Goal: Information Seeking & Learning: Learn about a topic

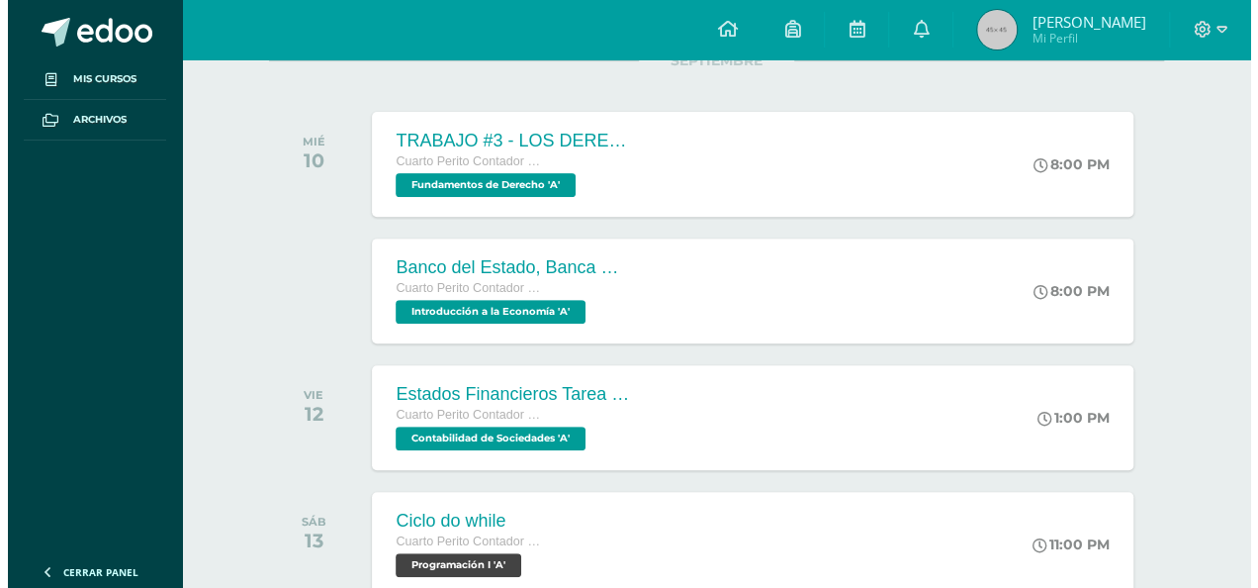
scroll to position [277, 0]
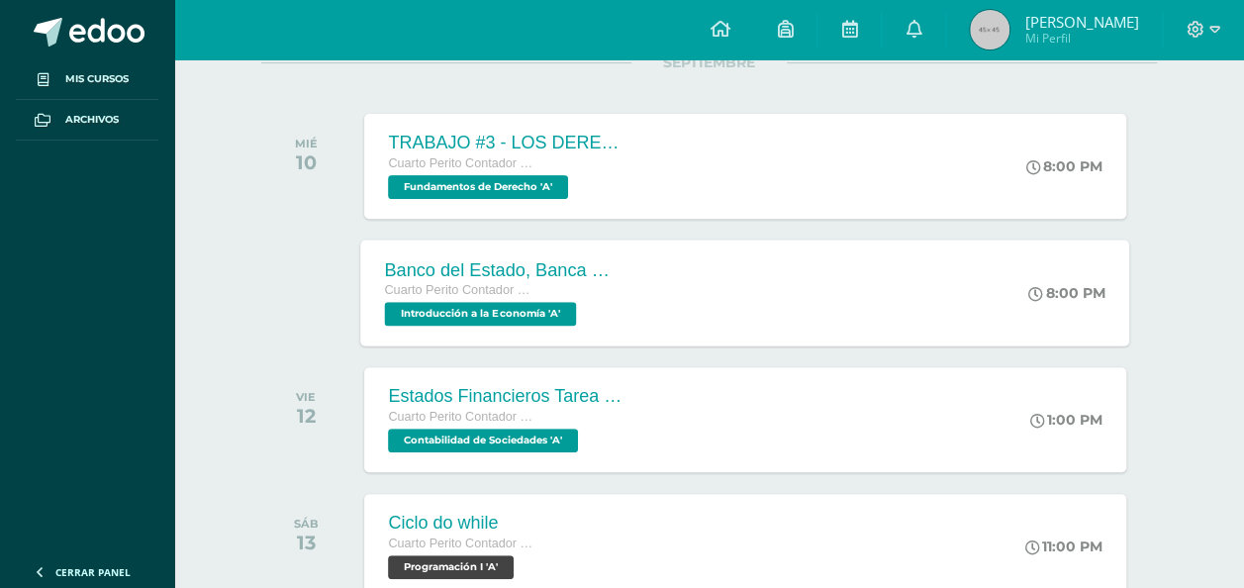
click at [751, 283] on div "Banco del Estado, Banca Múltiple. Cuarto Perito Contador con Orientación en Com…" at bounding box center [745, 292] width 769 height 106
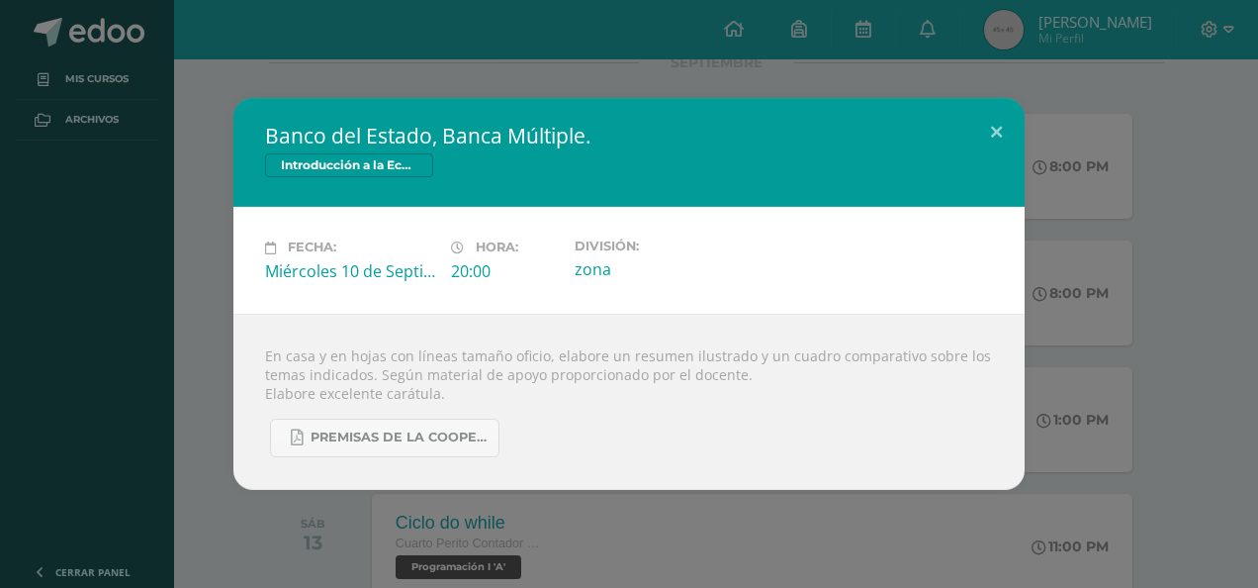
click at [751, 281] on div "División: zona" at bounding box center [660, 259] width 186 height 43
click at [985, 139] on button at bounding box center [997, 131] width 56 height 67
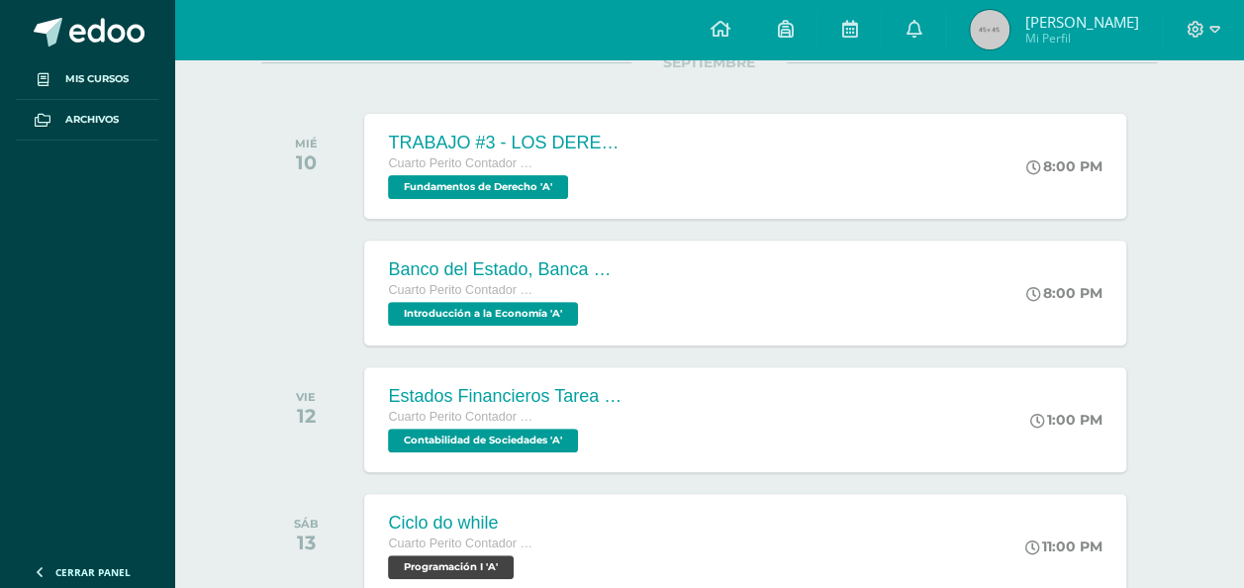
click at [985, 139] on div "TRABAJO #3 - LOS DERECHOS HUMANOS Cuarto Perito Contador con Orientación en Com…" at bounding box center [744, 166] width 761 height 105
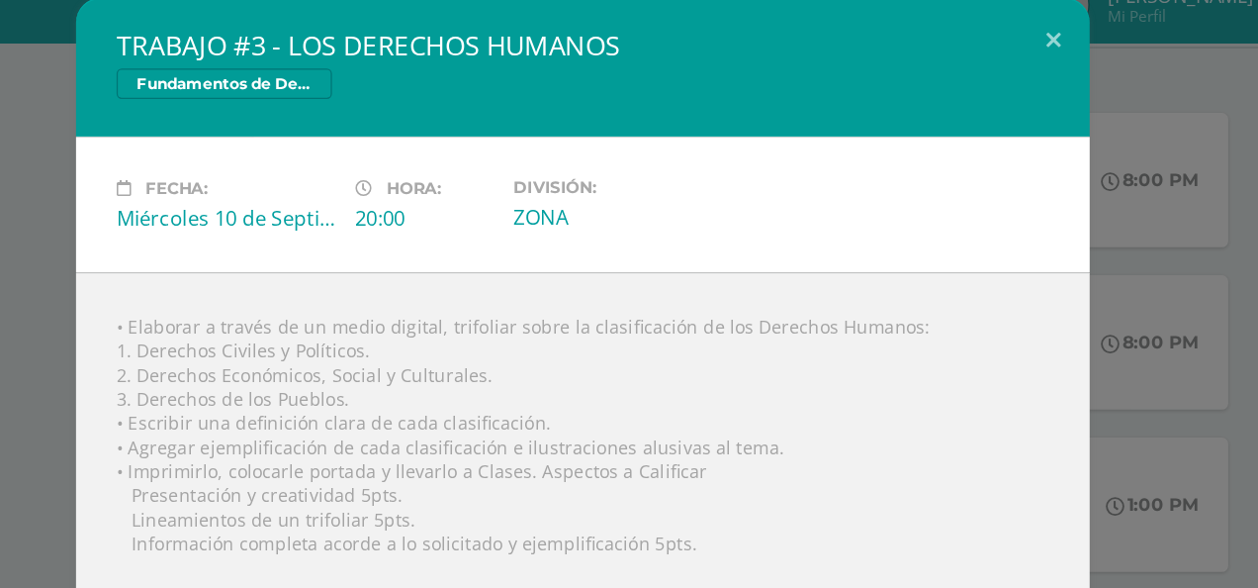
scroll to position [276, 0]
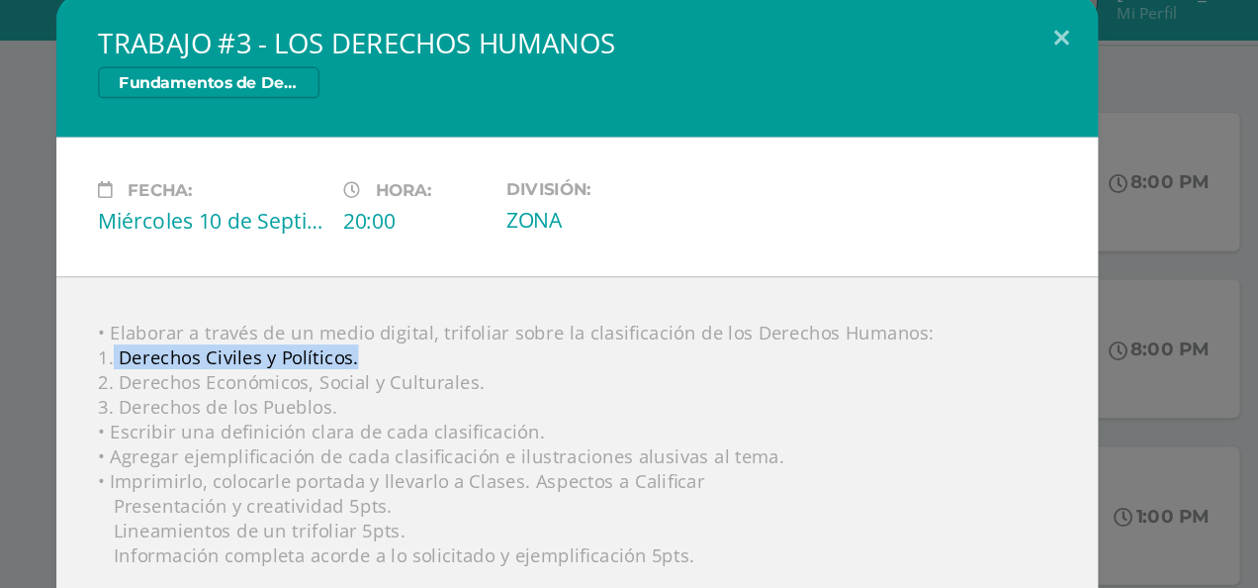
drag, startPoint x: 276, startPoint y: 302, endPoint x: 462, endPoint y: 296, distance: 186.1
click at [462, 296] on div "• Elaborar a través de un medio digital, trifoliar sobre la clasificación de lo…" at bounding box center [628, 400] width 791 height 325
copy div "Derechos Civiles y Políticos."
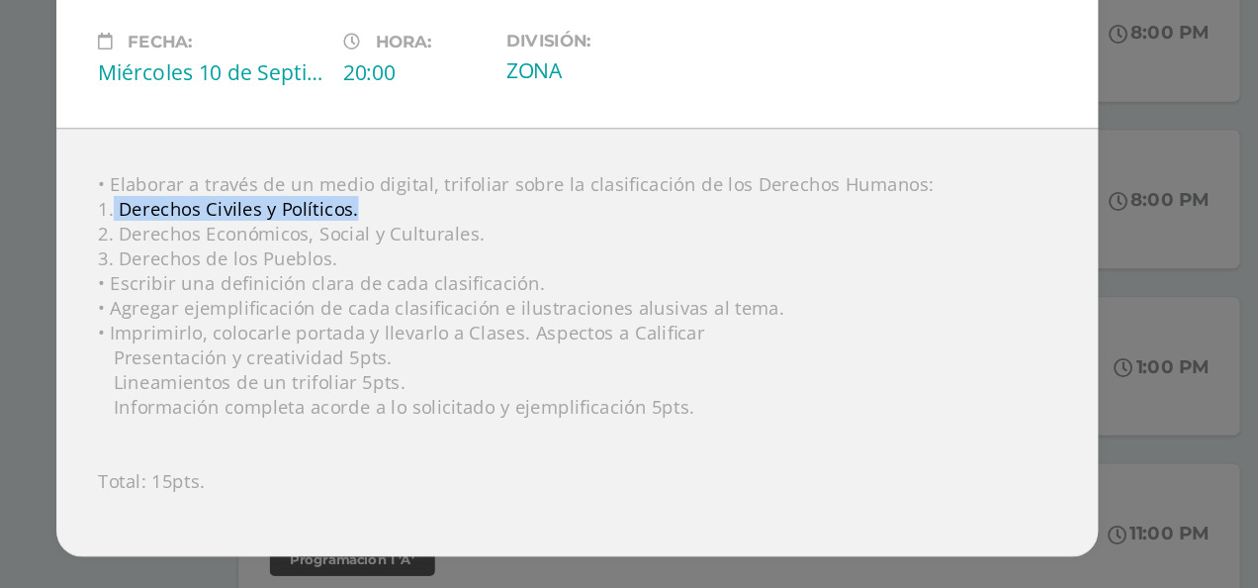
copy div "Derechos Civiles y Políticos."
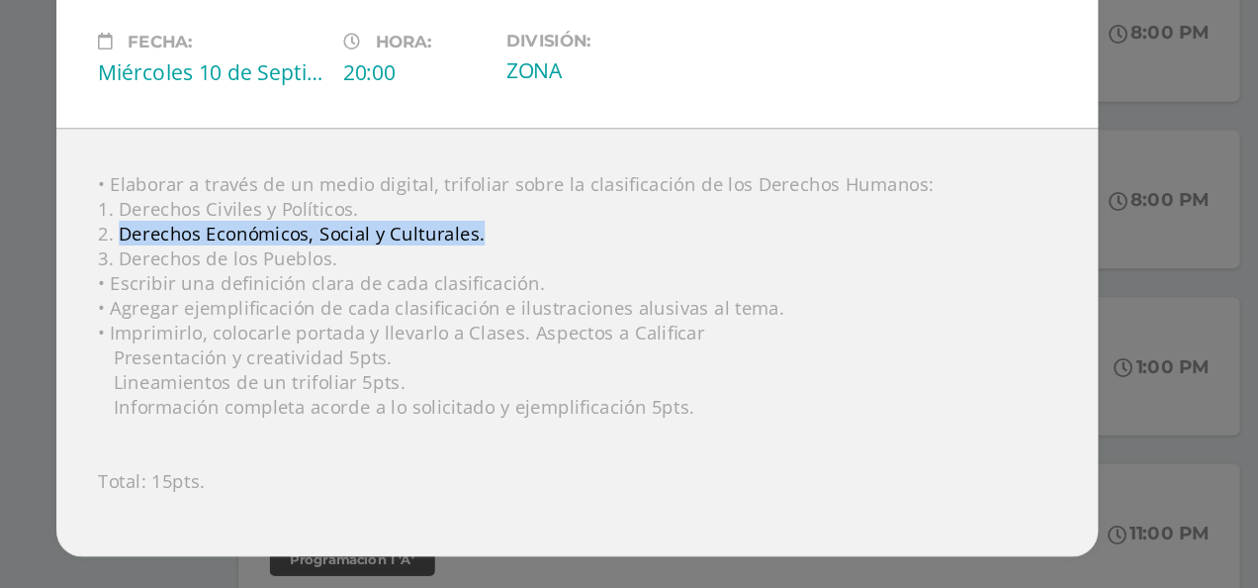
drag, startPoint x: 280, startPoint y: 314, endPoint x: 563, endPoint y: 325, distance: 283.2
click at [563, 325] on div "• Elaborar a través de un medio digital, trifoliar sobre la clasificación de lo…" at bounding box center [628, 400] width 791 height 325
copy div "Derechos Económicos, Social y Culturales."
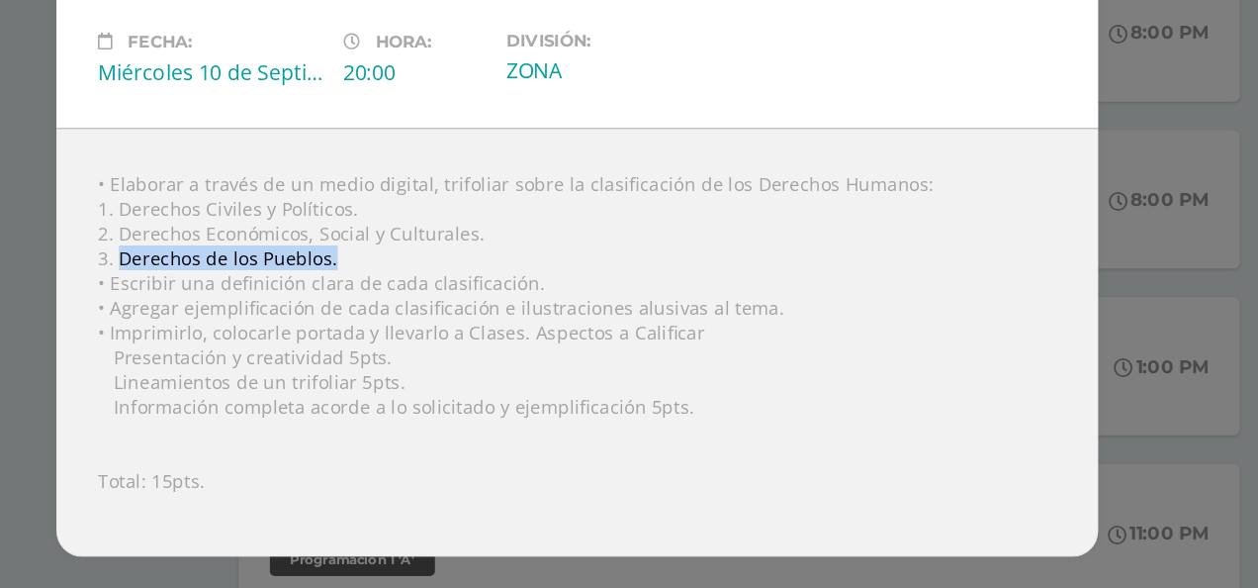
drag, startPoint x: 281, startPoint y: 338, endPoint x: 447, endPoint y: 345, distance: 166.4
click at [447, 345] on div "• Elaborar a través de un medio digital, trifoliar sobre la clasificación de lo…" at bounding box center [628, 400] width 791 height 325
copy div "Derechos de los Pueblos."
